Goal: Task Accomplishment & Management: Manage account settings

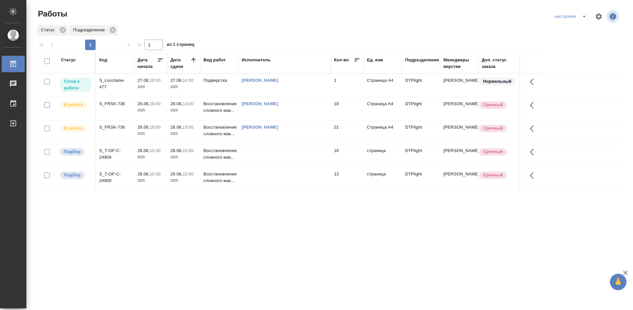
click at [185, 230] on div "Статус Код Дата начала Дата сдачи Вид работ Исполнитель Кол-во Ед. изм Подразде…" at bounding box center [328, 171] width 584 height 237
click at [279, 230] on div "Статус Код Дата начала Дата сдачи Вид работ Исполнитель Кол-во Ед. изм Подразде…" at bounding box center [328, 171] width 584 height 237
click at [108, 79] on div "S_Loccitane-477" at bounding box center [115, 83] width 32 height 13
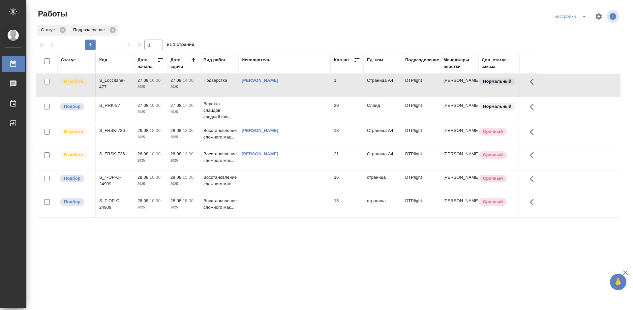
click at [105, 105] on div "S_RRK-87" at bounding box center [115, 105] width 32 height 7
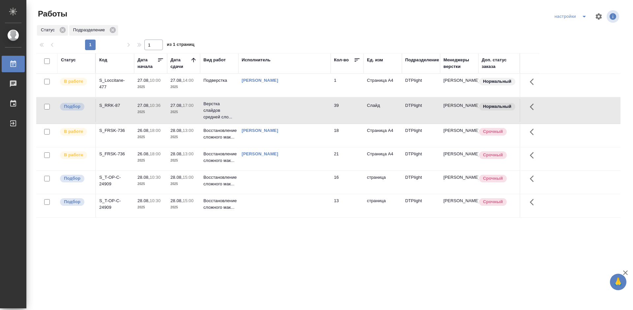
click at [105, 105] on div "S_RRK-87" at bounding box center [115, 105] width 32 height 7
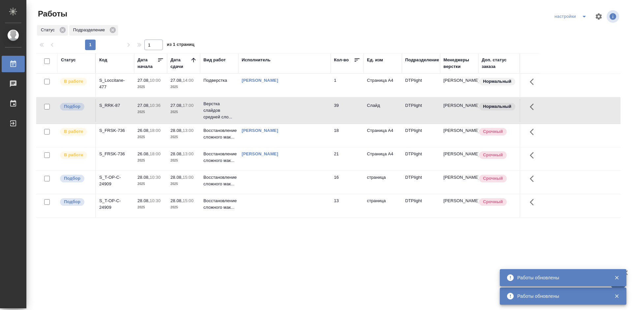
click at [105, 79] on div "S_Loccitane-477" at bounding box center [115, 83] width 32 height 13
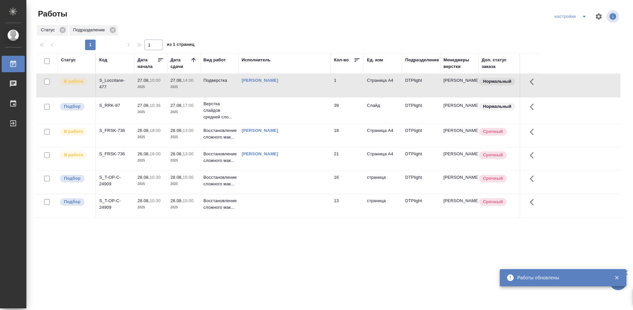
click at [105, 79] on div "S_Loccitane-477" at bounding box center [115, 83] width 32 height 13
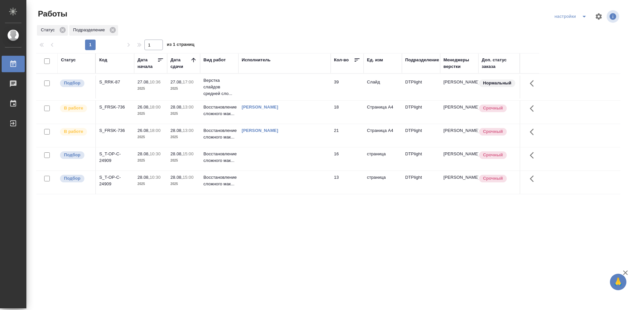
click at [113, 81] on div "S_RRK-87" at bounding box center [115, 82] width 32 height 7
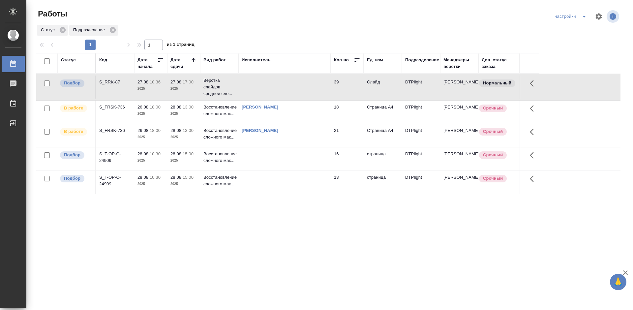
click at [113, 81] on div "S_RRK-87" at bounding box center [115, 82] width 32 height 7
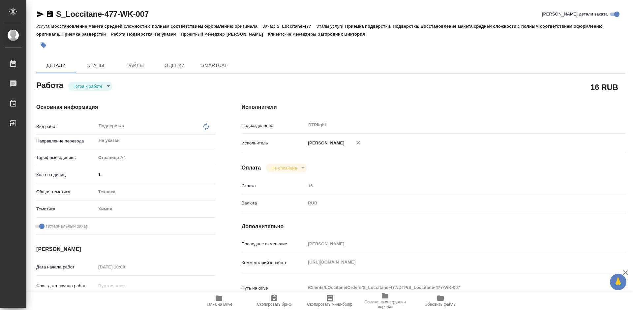
type textarea "x"
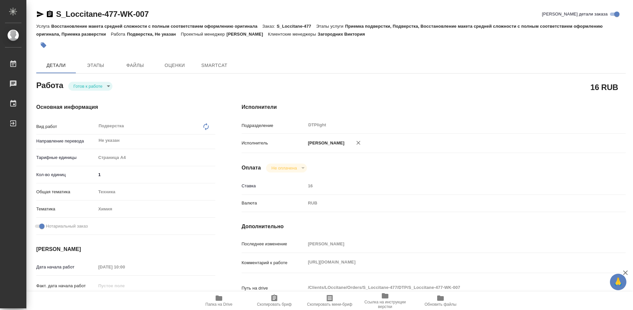
type textarea "x"
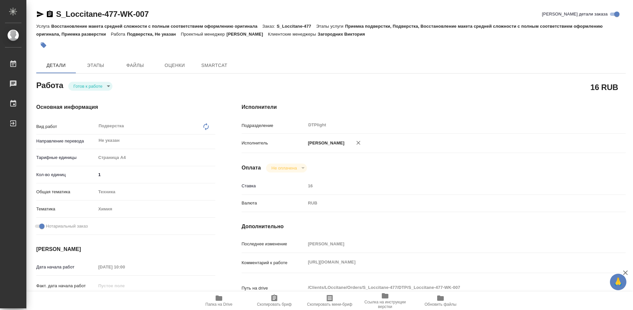
type textarea "x"
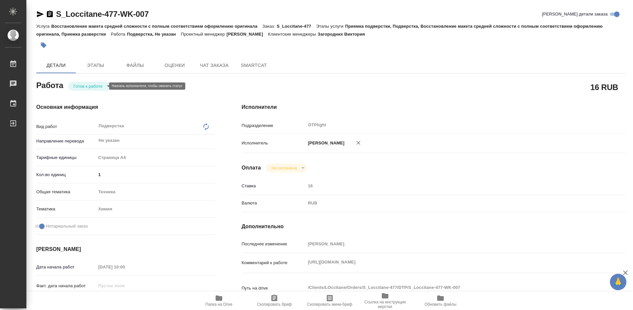
type textarea "x"
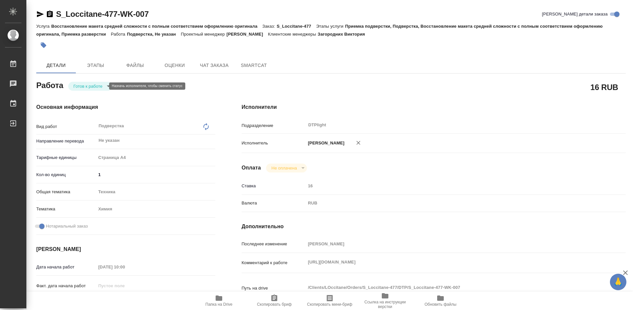
click at [102, 86] on body "🙏 .cls-1 fill:#fff; AWATERA Tretyakova Mariya Работы Чаты График Выйти S_Loccit…" at bounding box center [316, 155] width 633 height 310
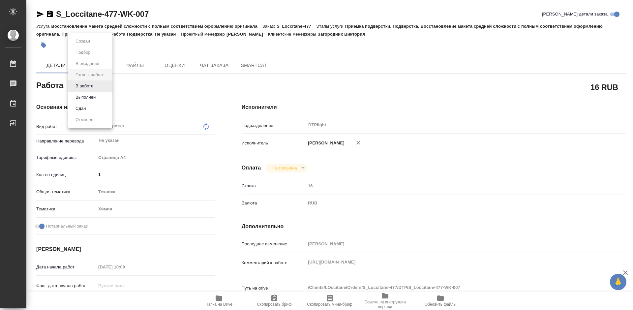
type textarea "x"
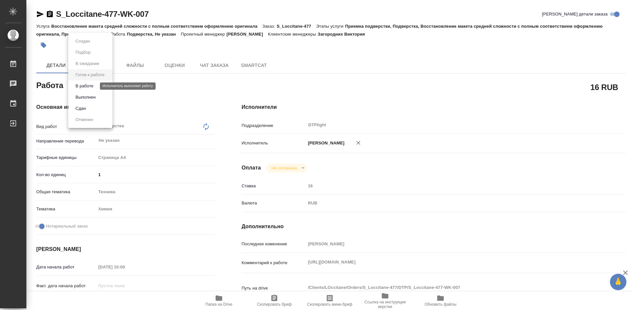
click at [88, 86] on button "В работе" at bounding box center [85, 85] width 22 height 7
type textarea "x"
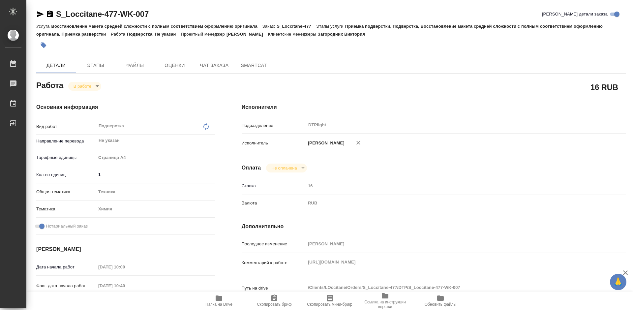
type textarea "x"
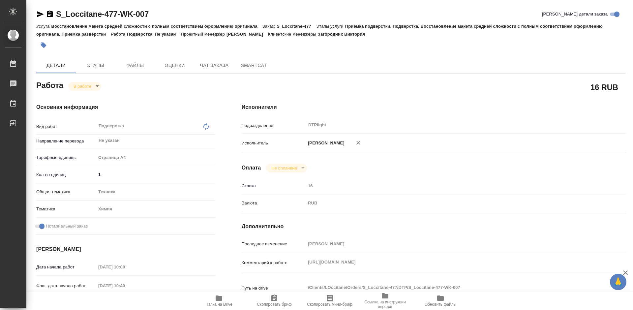
type textarea "x"
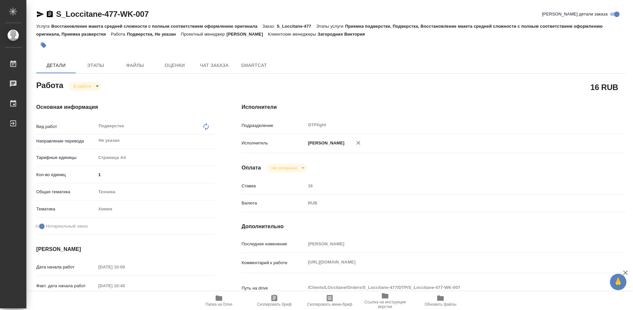
type textarea "x"
click at [223, 298] on icon "button" at bounding box center [219, 298] width 8 height 8
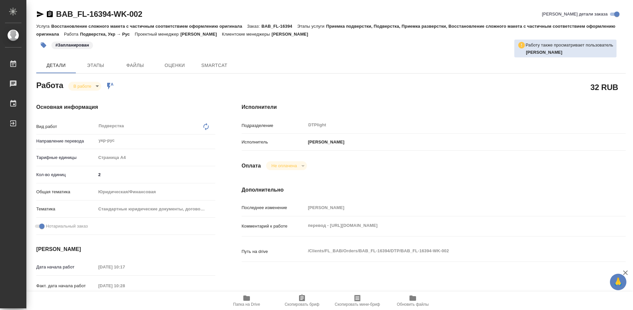
type textarea "x"
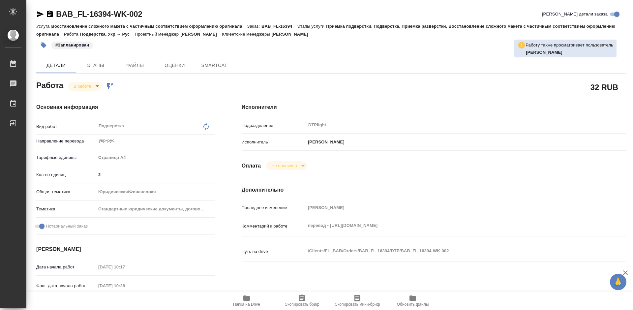
type textarea "x"
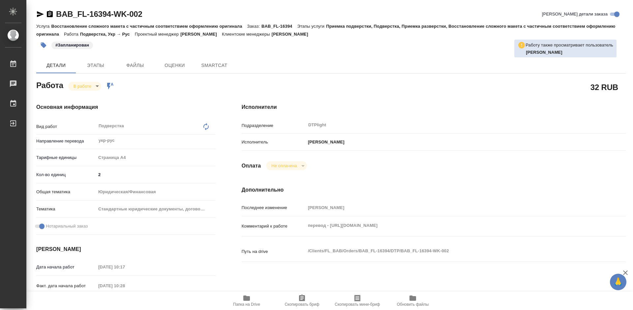
type textarea "x"
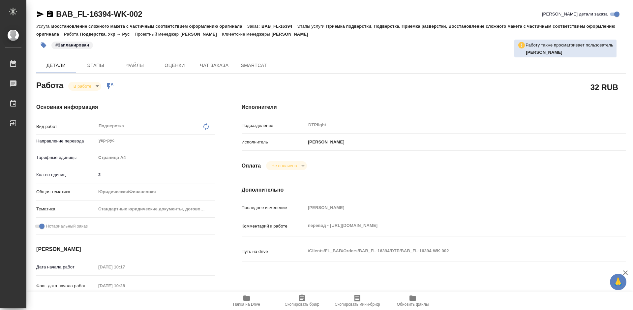
type textarea "x"
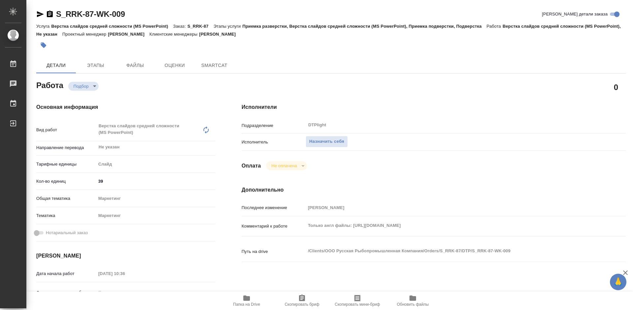
type textarea "x"
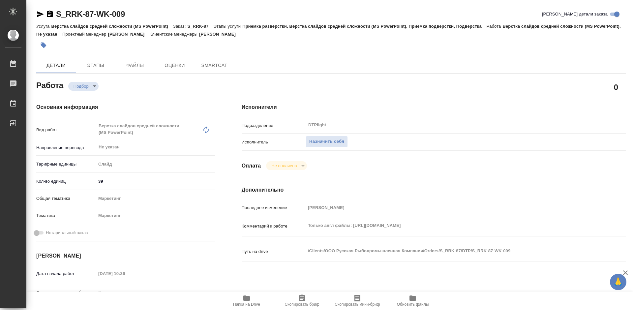
type textarea "x"
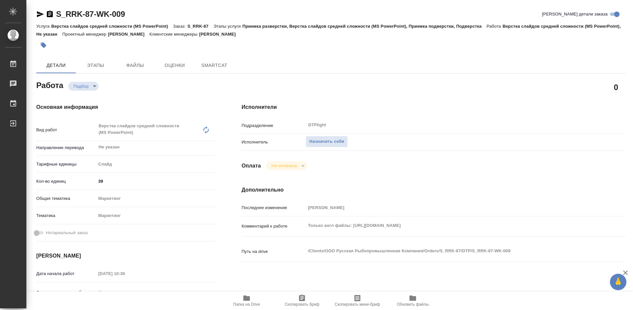
type textarea "x"
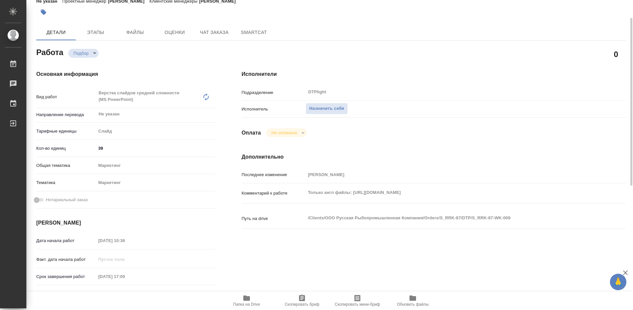
type textarea "x"
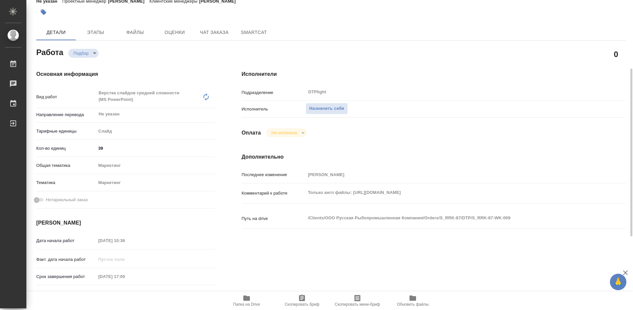
scroll to position [66, 0]
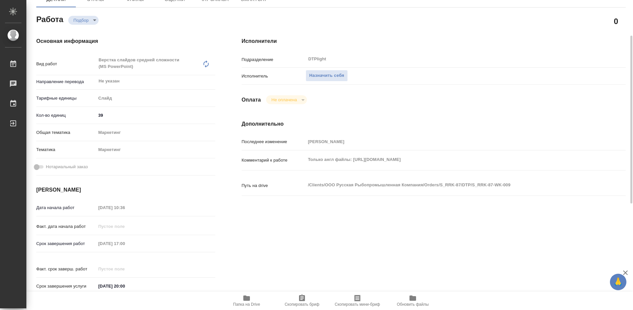
type textarea "x"
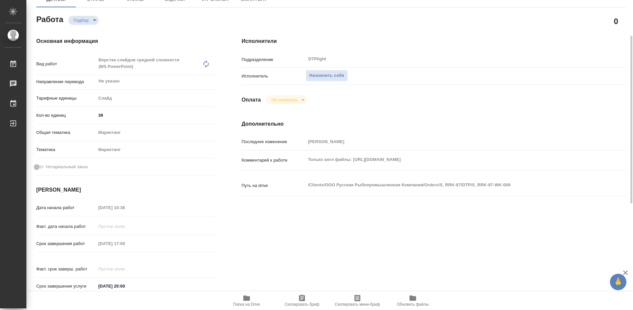
scroll to position [99, 0]
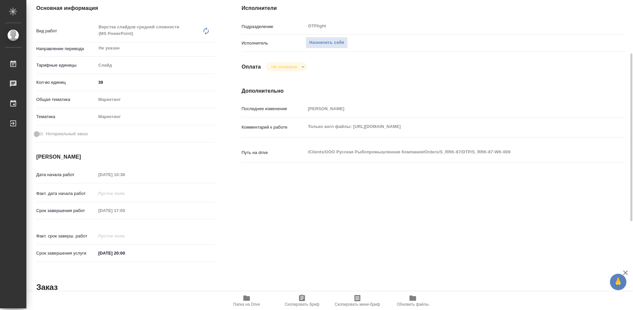
click at [247, 303] on span "Папка на Drive" at bounding box center [246, 304] width 27 height 5
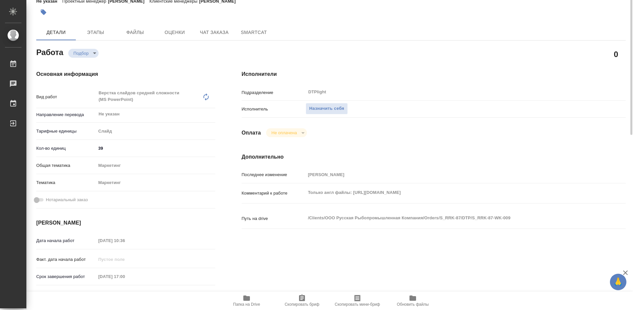
scroll to position [0, 0]
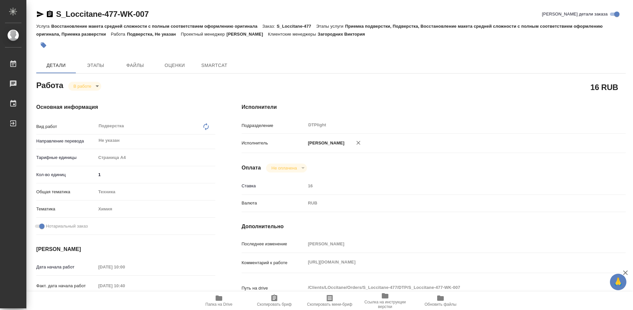
type textarea "x"
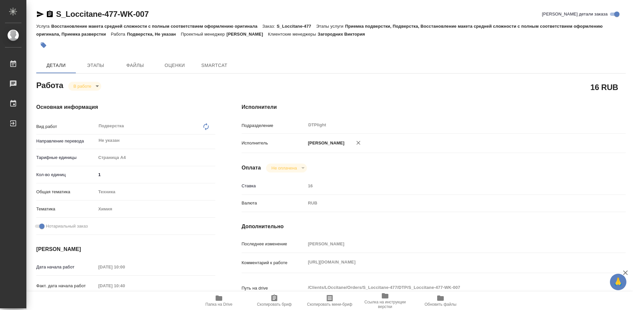
type textarea "x"
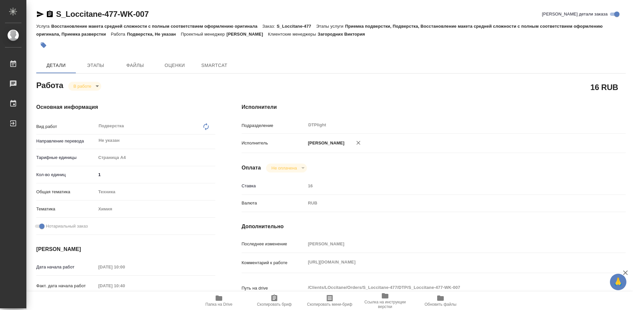
type textarea "x"
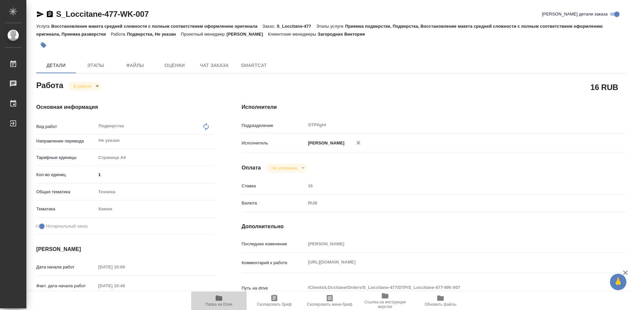
click at [218, 299] on icon "button" at bounding box center [219, 297] width 7 height 5
type textarea "x"
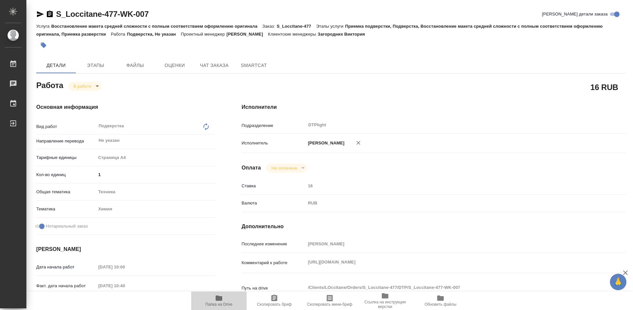
type textarea "x"
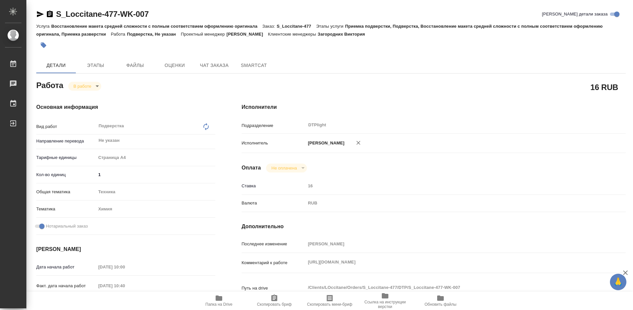
type textarea "x"
click at [89, 87] on body "🙏 .cls-1 fill:#fff; AWATERA Tretyakova Mariya Работы 0 Чаты График Выйти S_Locc…" at bounding box center [316, 155] width 633 height 310
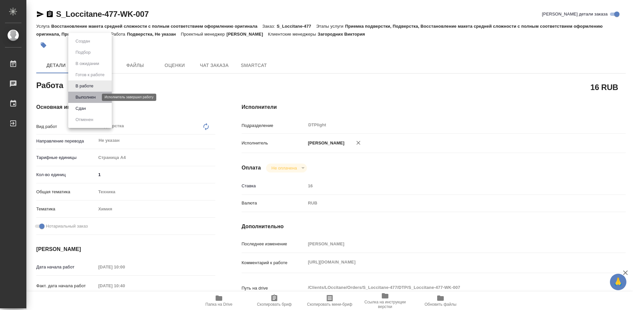
click at [88, 98] on button "Выполнен" at bounding box center [86, 97] width 24 height 7
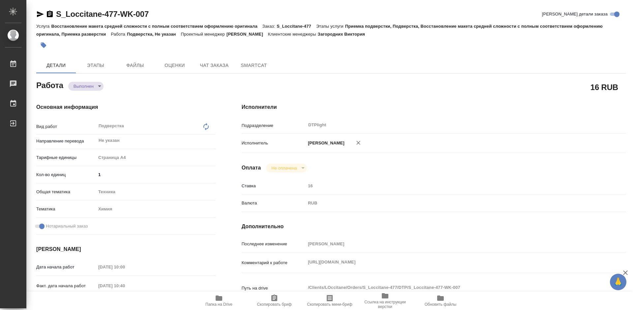
type textarea "x"
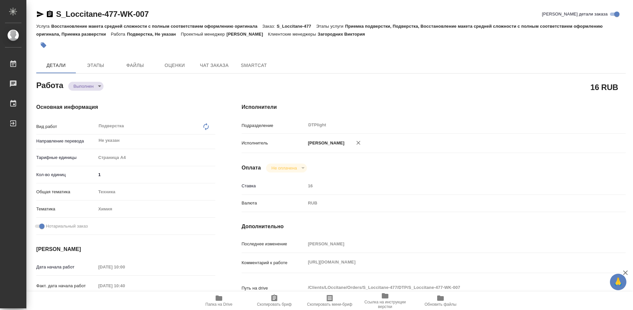
type textarea "x"
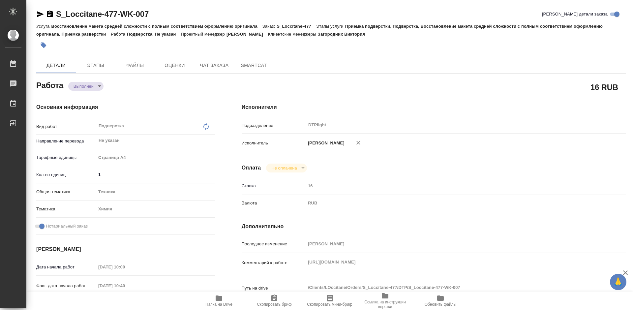
type textarea "x"
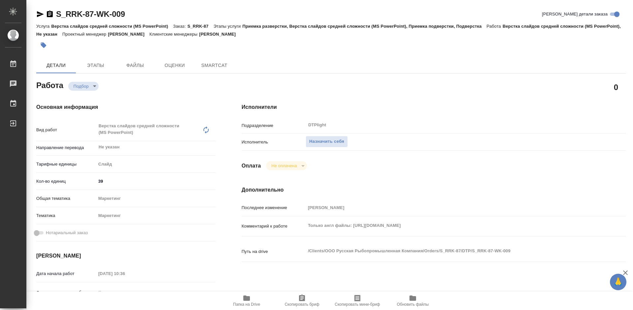
type textarea "x"
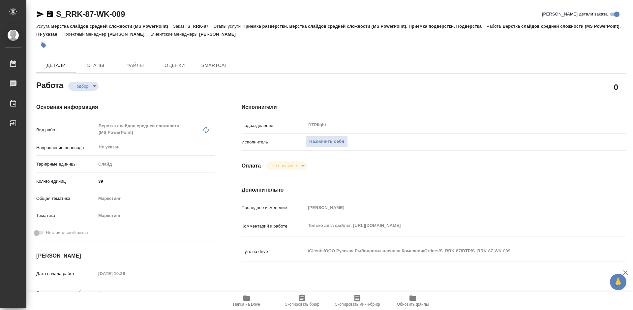
type textarea "x"
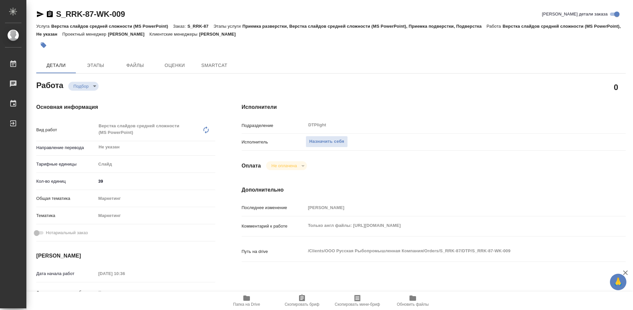
type textarea "x"
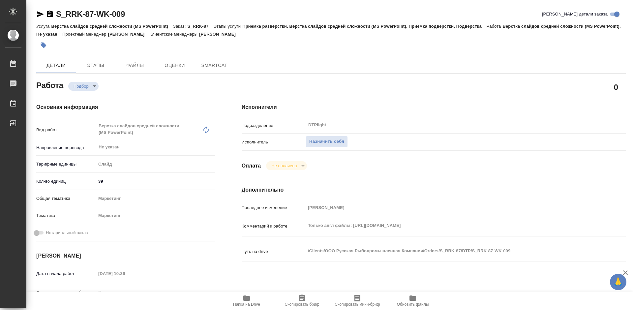
type textarea "x"
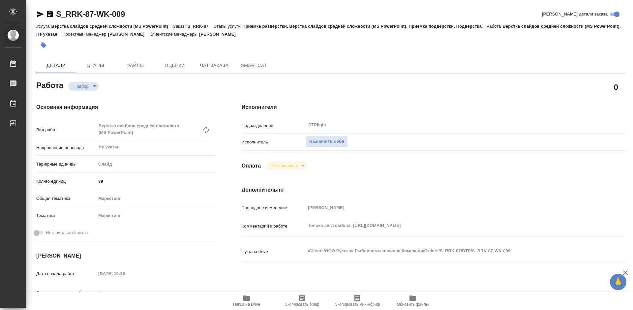
type textarea "x"
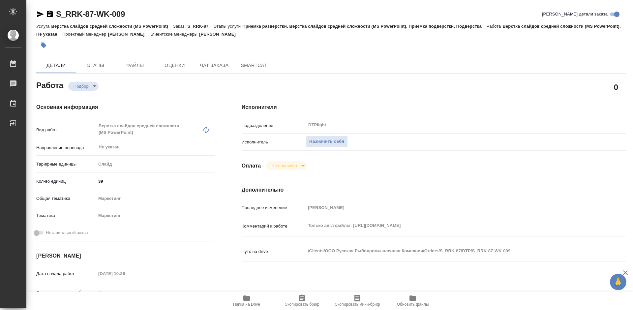
type textarea "x"
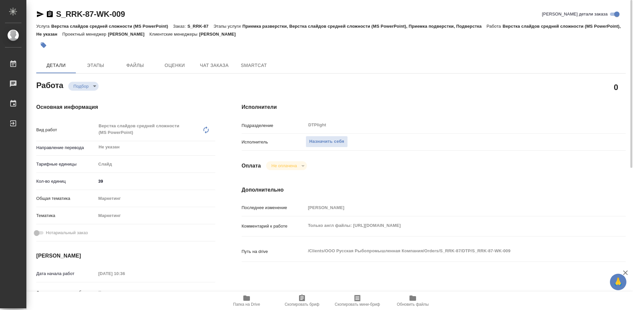
click at [250, 305] on span "Папка на Drive" at bounding box center [246, 304] width 27 height 5
click at [331, 142] on span "Назначить себя" at bounding box center [326, 142] width 35 height 8
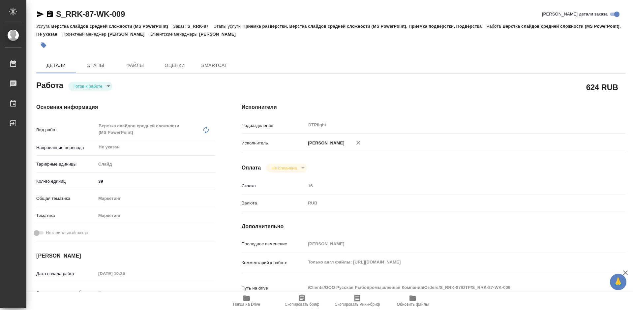
type textarea "x"
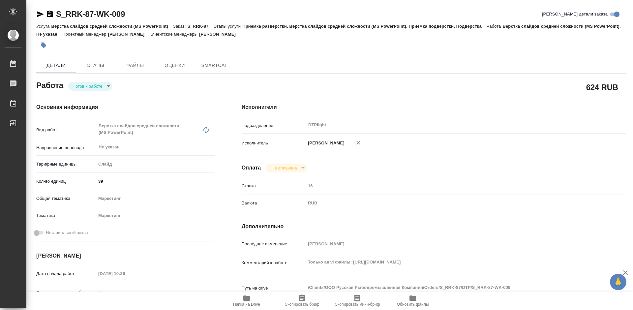
type textarea "x"
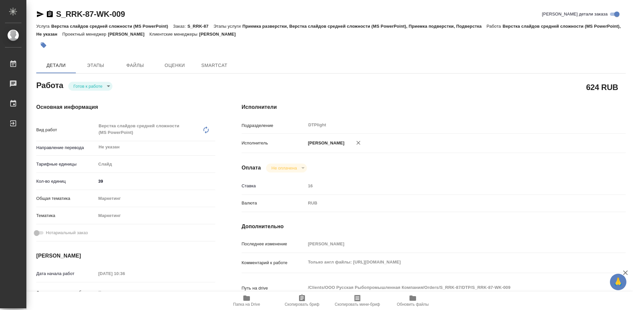
type textarea "x"
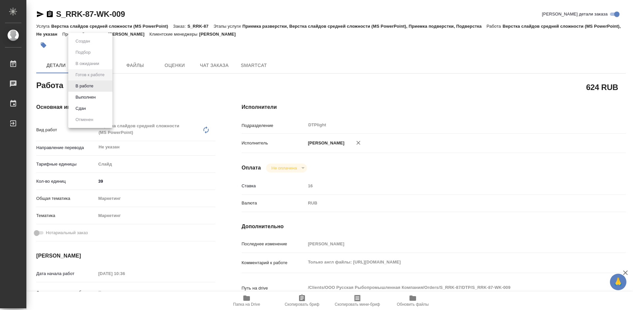
click at [96, 86] on body "🙏 .cls-1 fill:#fff; AWATERA [PERSON_NAME] Чаты График Выйти S_RRK-87-WK-009 Кра…" at bounding box center [316, 155] width 633 height 310
type textarea "x"
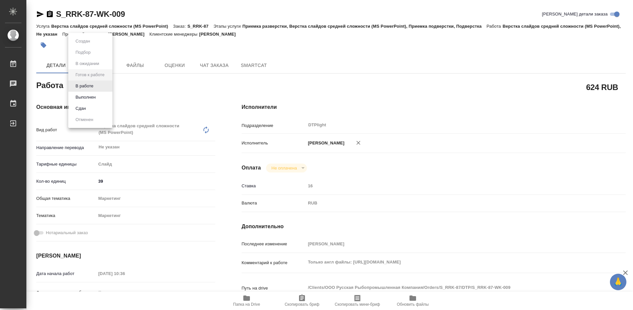
type textarea "x"
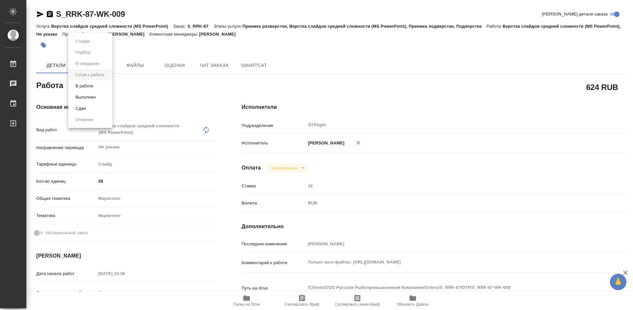
type textarea "x"
click at [96, 85] on li "В работе" at bounding box center [90, 85] width 44 height 11
type textarea "x"
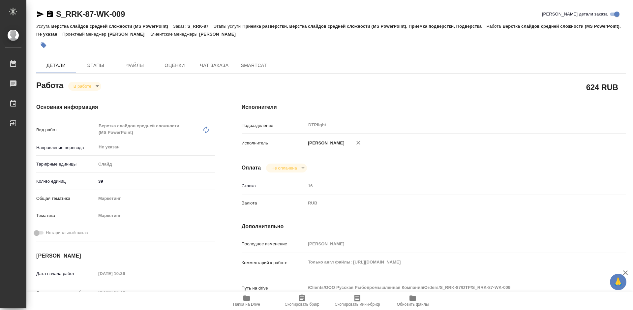
type textarea "x"
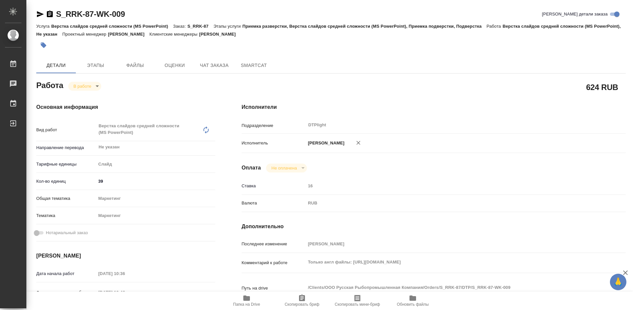
type textarea "x"
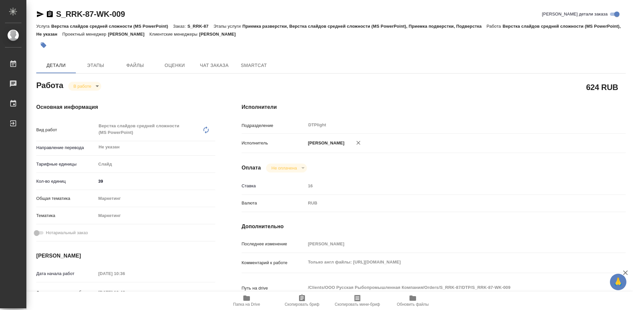
type textarea "x"
drag, startPoint x: 139, startPoint y: 16, endPoint x: 54, endPoint y: 14, distance: 85.1
click at [54, 14] on div "S_RRK-87-WK-009 Кратко детали заказа" at bounding box center [331, 14] width 590 height 11
copy link "S_RRK-87-WK-009"
